Goal: Find specific page/section: Find specific page/section

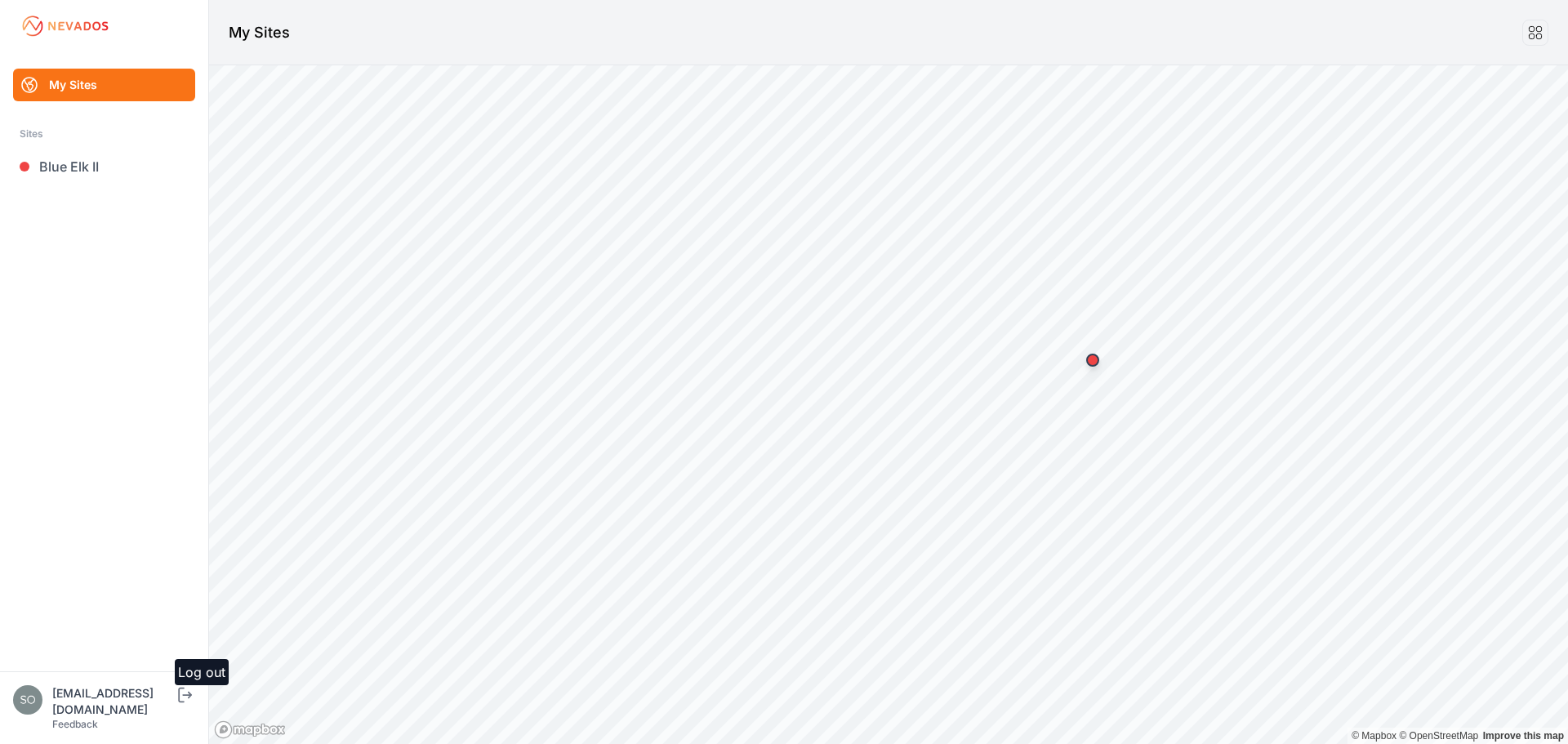
click at [184, 705] on icon "submit" at bounding box center [185, 695] width 20 height 20
click at [90, 181] on link "Sloughhouse" at bounding box center [104, 166] width 182 height 32
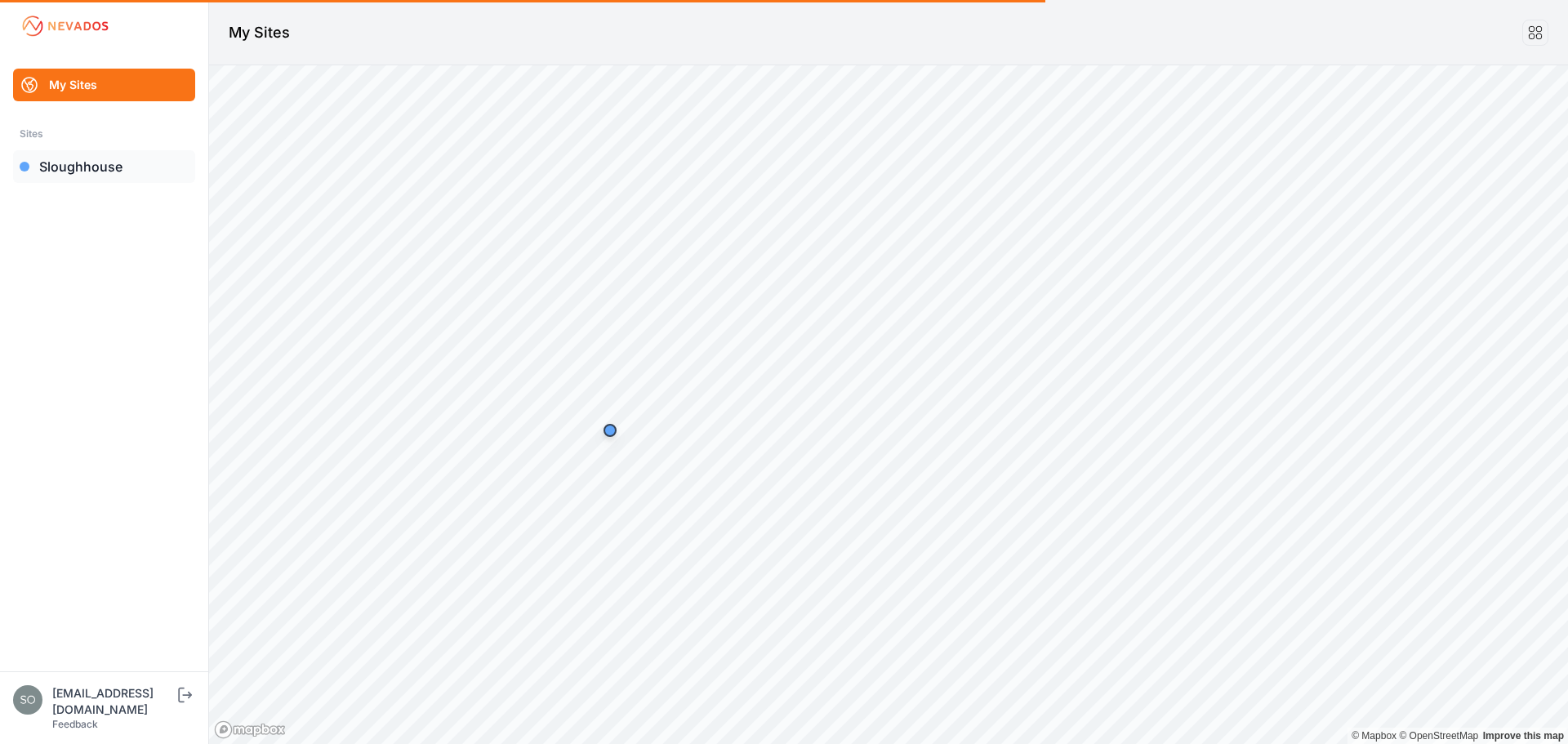
click at [90, 181] on link "Sloughhouse" at bounding box center [104, 166] width 182 height 32
click at [92, 182] on link "Sloughhouse" at bounding box center [104, 166] width 182 height 32
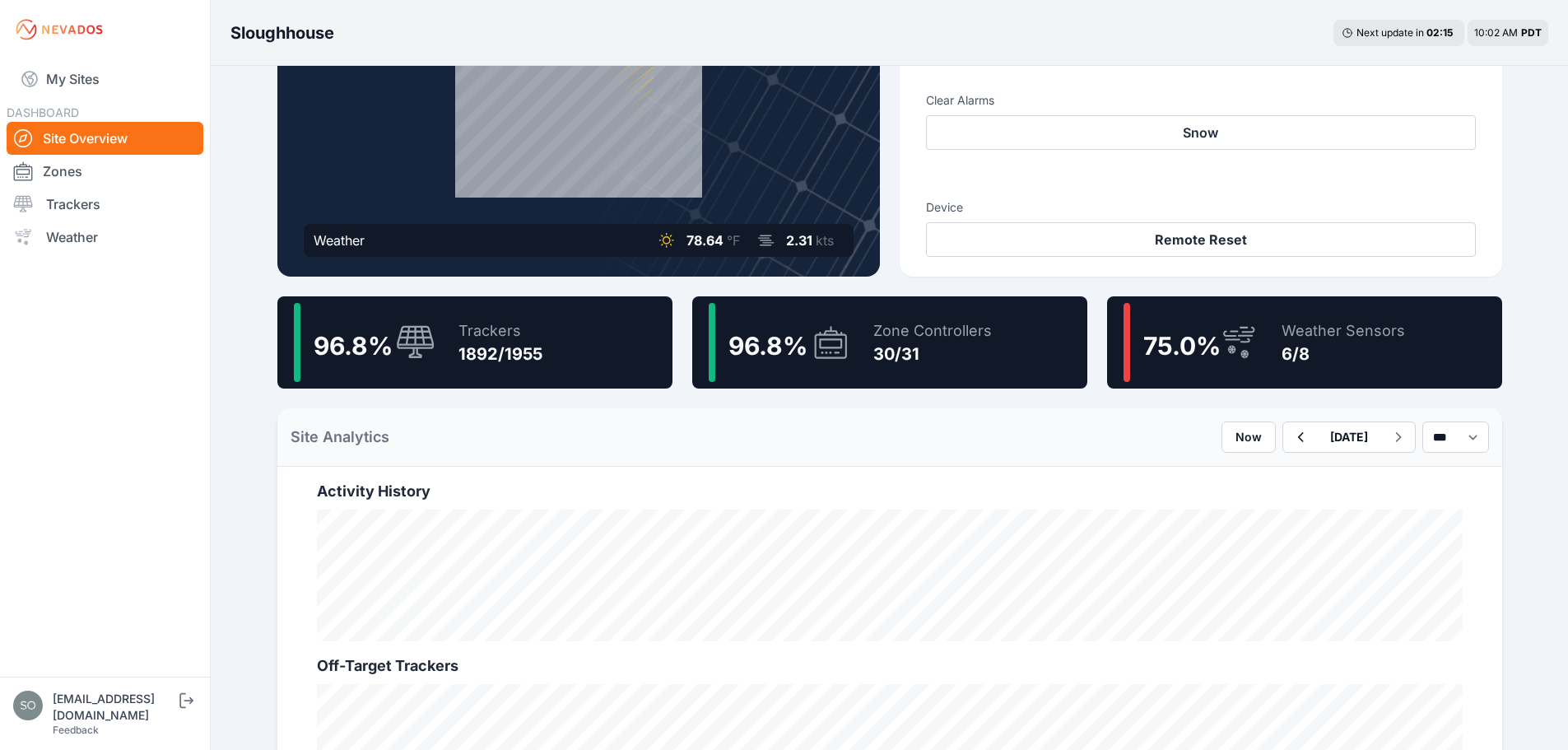
scroll to position [274, 0]
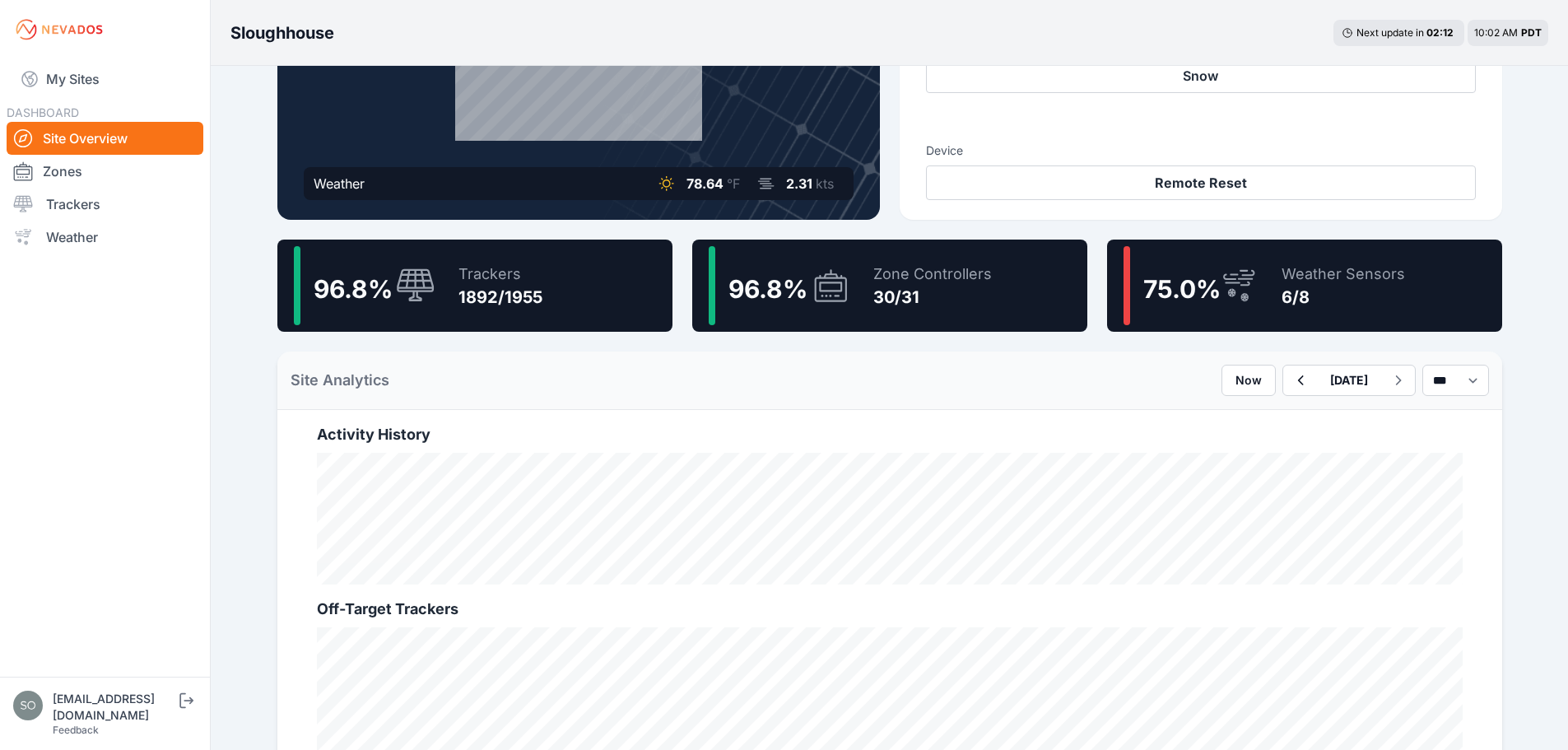
click at [892, 286] on div "30/31" at bounding box center [932, 296] width 119 height 23
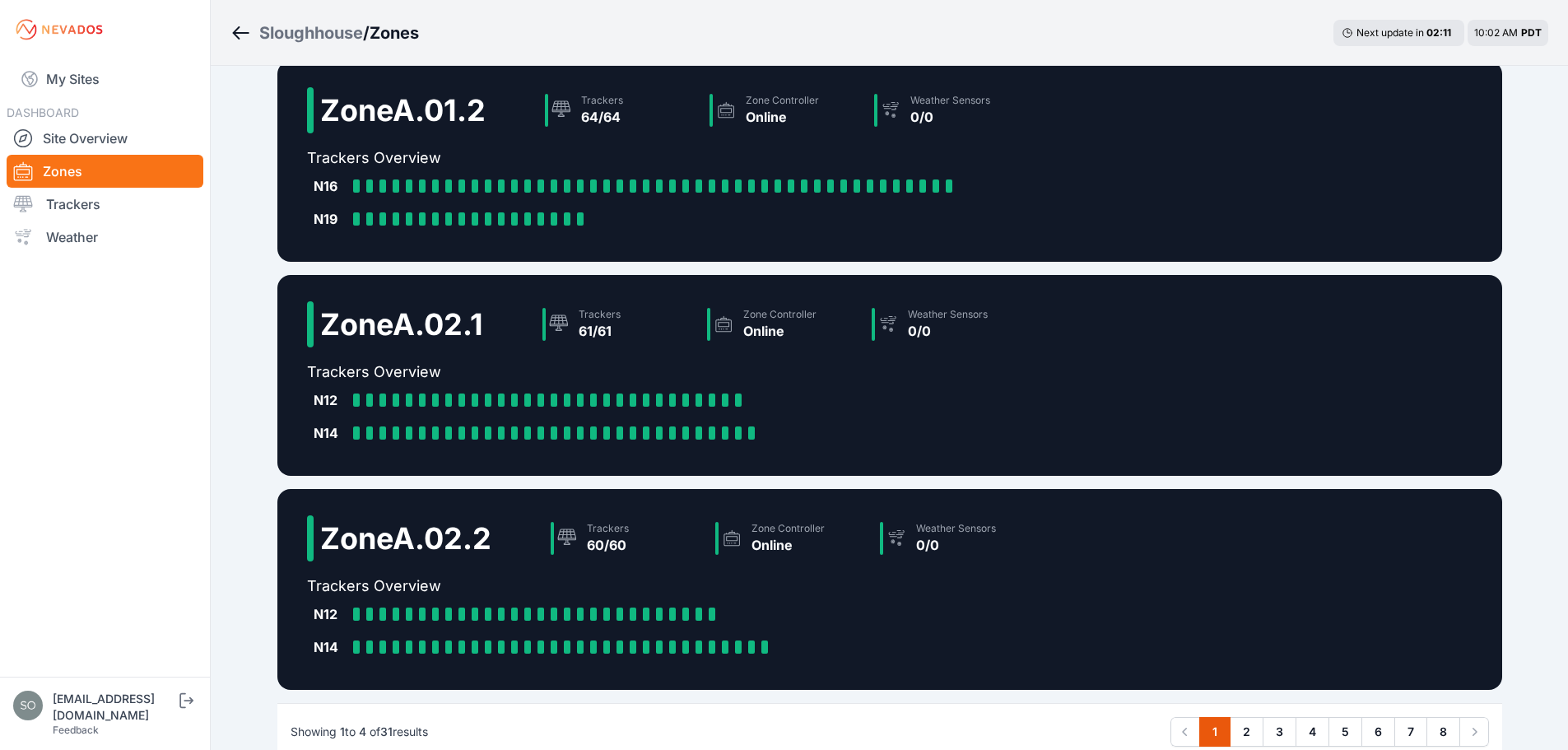
scroll to position [364, 0]
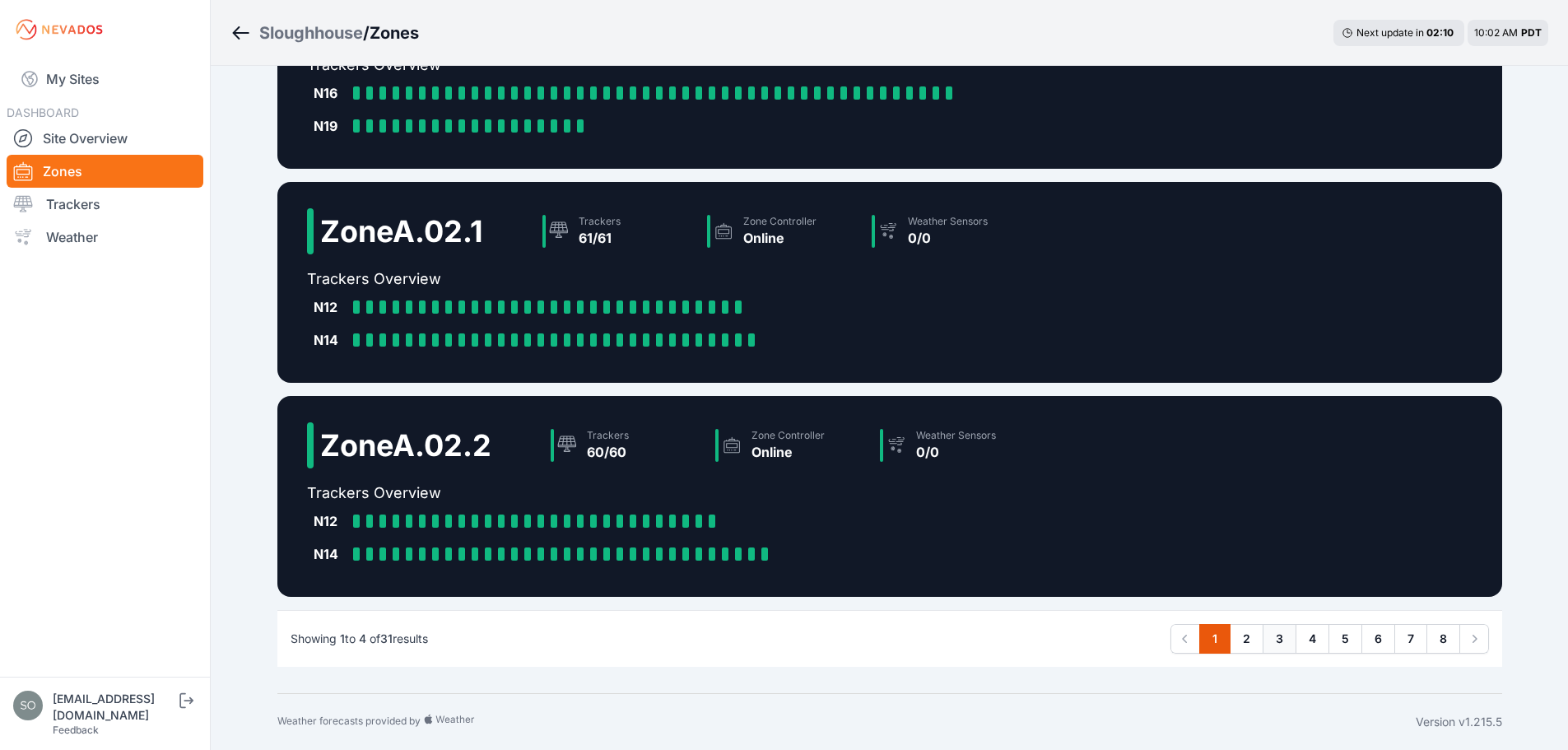
click at [1278, 638] on link "3" at bounding box center [1278, 638] width 34 height 29
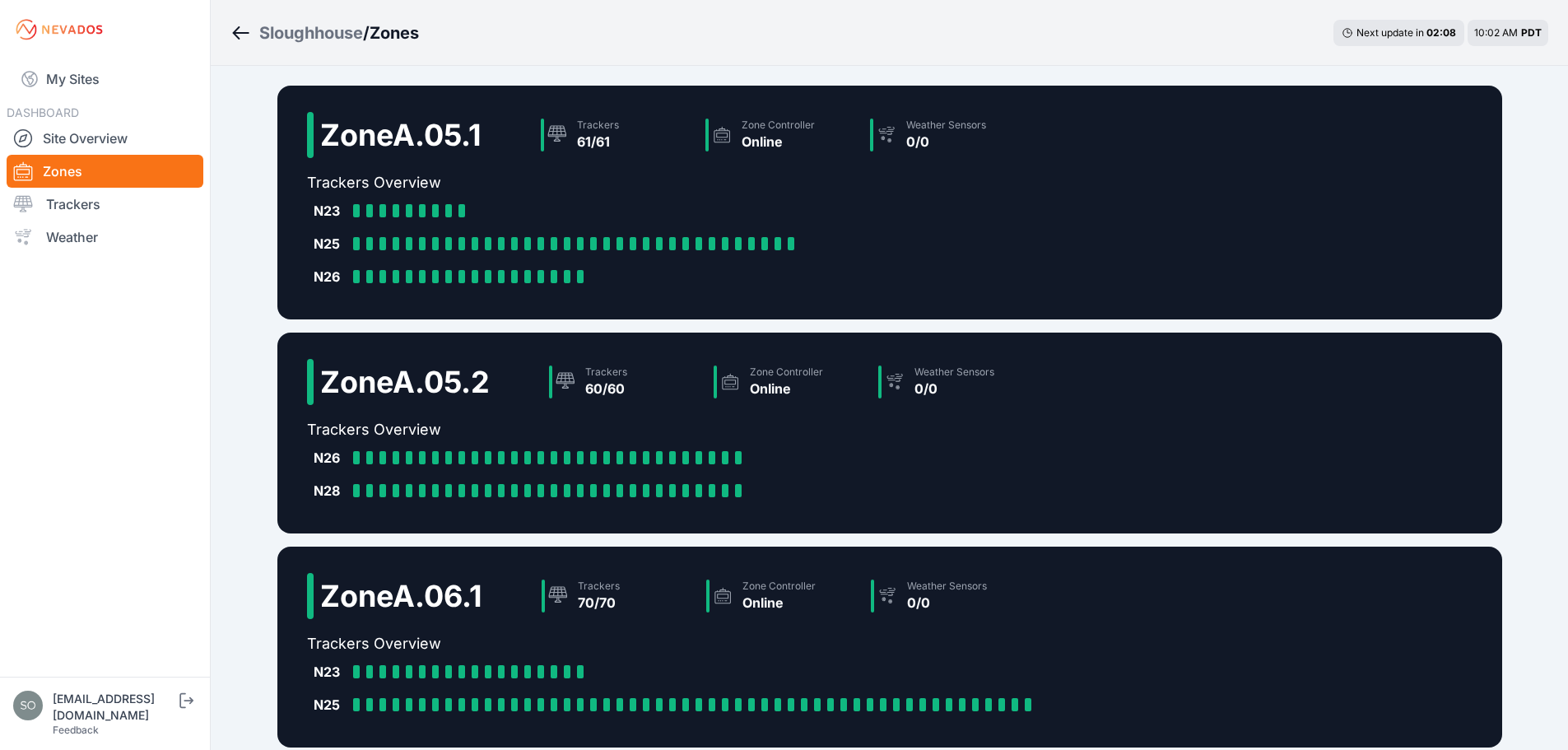
scroll to position [364, 0]
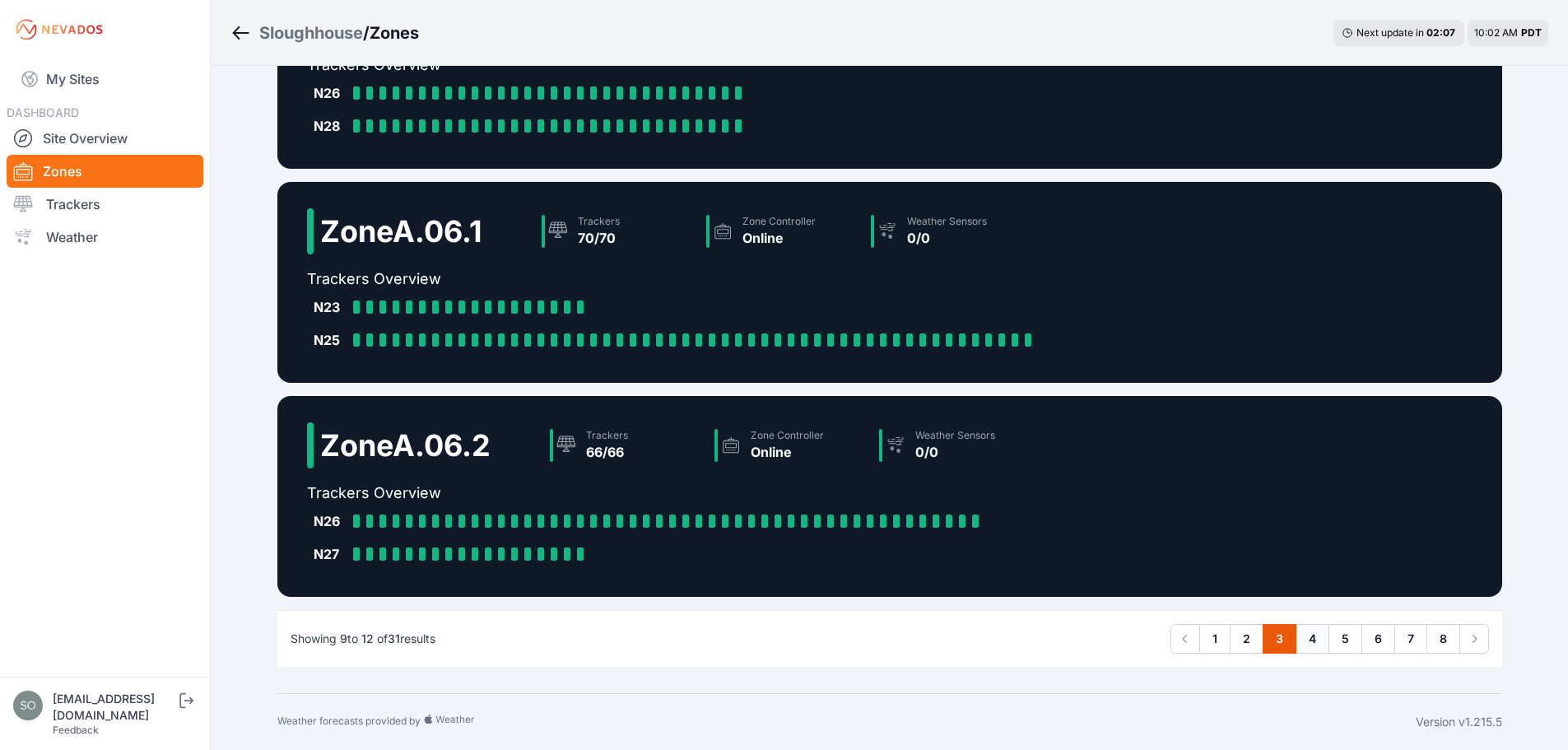
click at [1314, 638] on link "4" at bounding box center [1312, 638] width 34 height 29
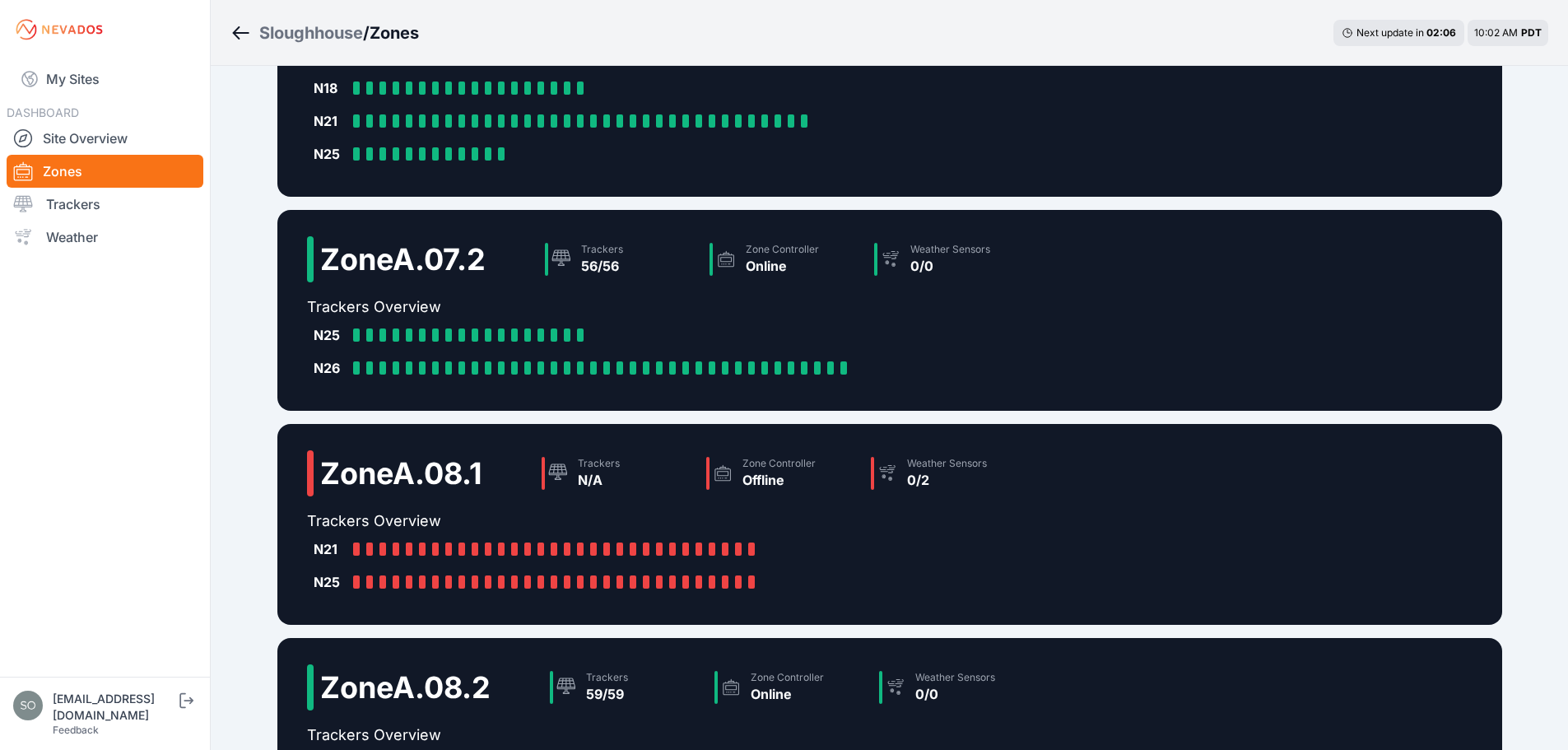
scroll to position [398, 0]
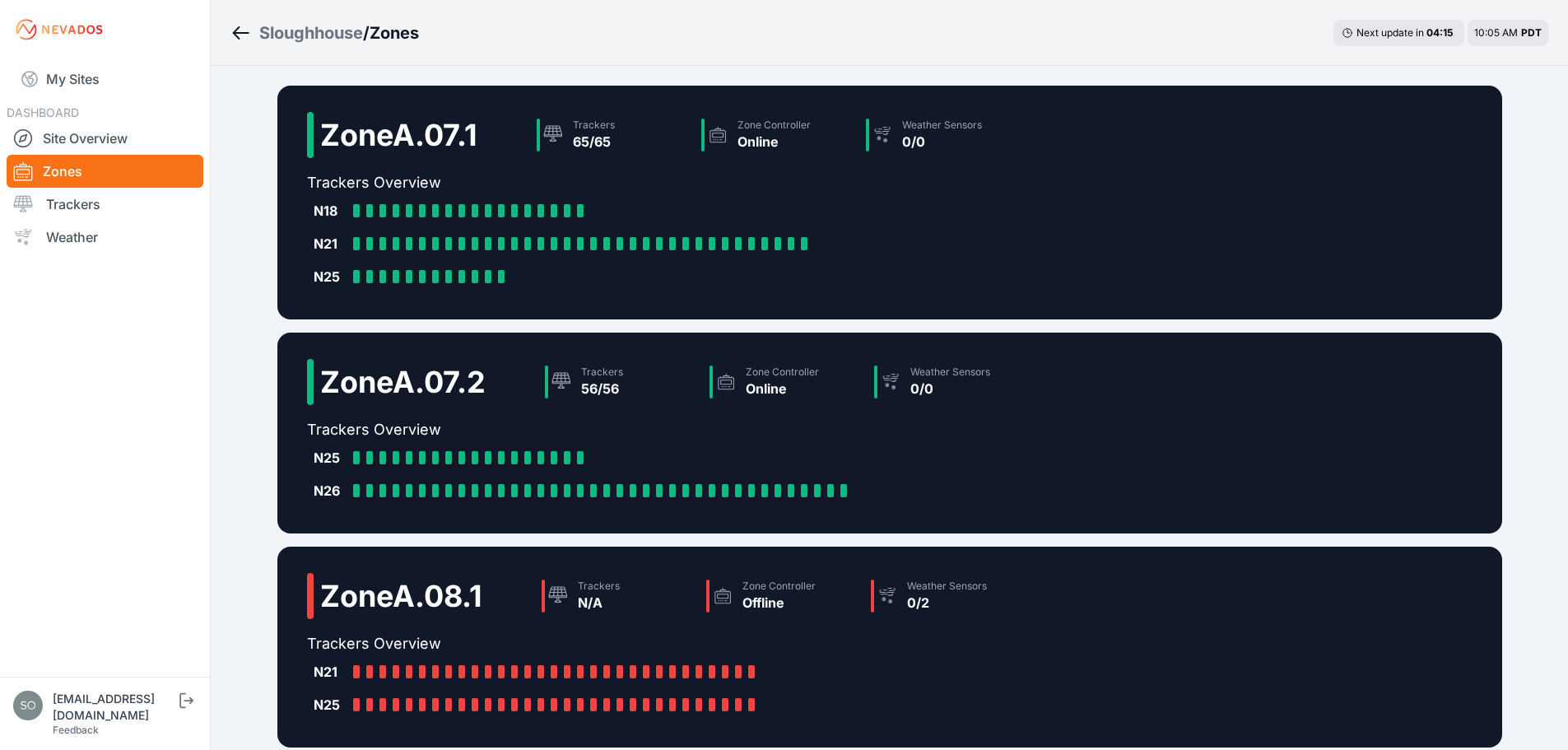
scroll to position [398, 0]
